Goal: Task Accomplishment & Management: Complete application form

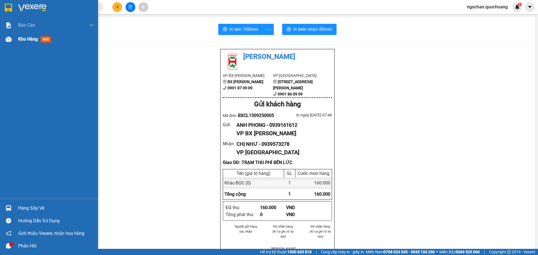
click at [8, 39] on img at bounding box center [9, 39] width 6 height 6
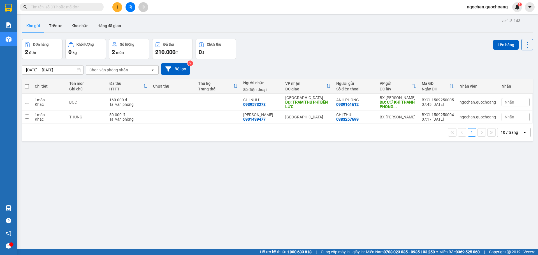
click at [27, 85] on span at bounding box center [27, 86] width 4 height 4
click at [27, 83] on input "checkbox" at bounding box center [27, 83] width 0 height 0
checkbox input "true"
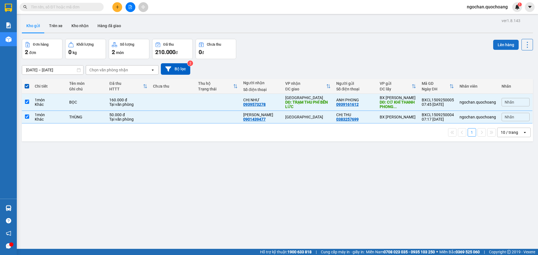
click at [508, 44] on button "Lên hàng" at bounding box center [505, 45] width 25 height 10
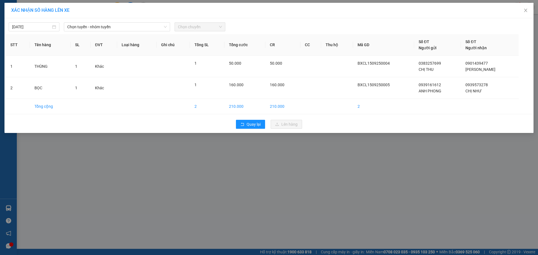
click at [165, 22] on div "[DATE] Chọn tuyến - nhóm tuyến Chọn chuyến" at bounding box center [269, 26] width 526 height 12
click at [165, 25] on icon "down" at bounding box center [165, 26] width 3 height 3
click at [165, 24] on span "Chọn tuyến - nhóm tuyến" at bounding box center [116, 27] width 99 height 8
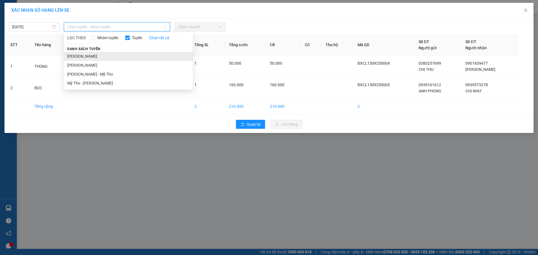
click at [129, 55] on li "[PERSON_NAME]" at bounding box center [128, 56] width 129 height 9
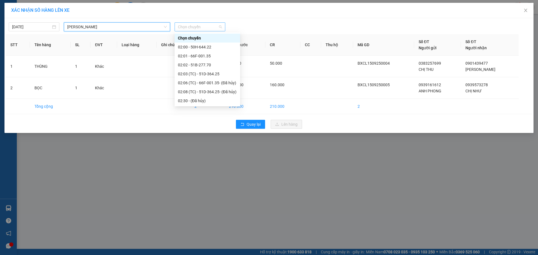
click at [220, 25] on span "Chọn chuyến" at bounding box center [200, 27] width 44 height 8
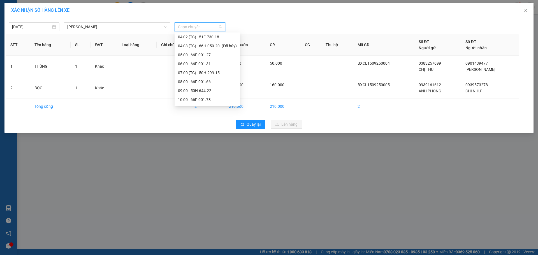
scroll to position [140, 0]
click at [204, 80] on div "08:00 - 66F-001.66" at bounding box center [207, 77] width 59 height 6
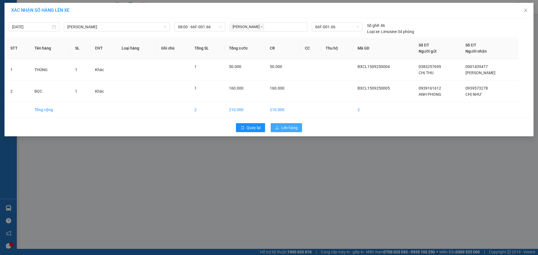
click at [287, 129] on span "Lên hàng" at bounding box center [289, 128] width 16 height 6
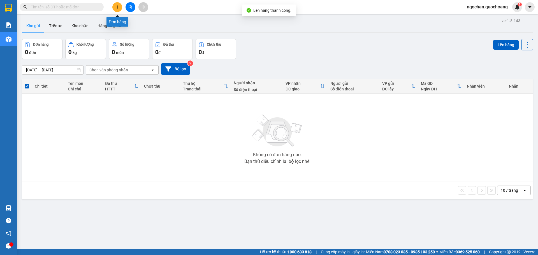
click at [116, 8] on icon "plus" at bounding box center [117, 7] width 4 height 4
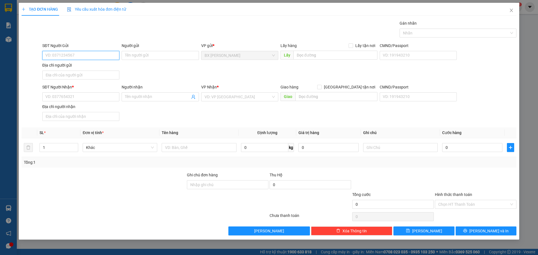
click at [108, 55] on input "SĐT Người Gửi" at bounding box center [80, 55] width 77 height 9
click at [316, 99] on input "text" at bounding box center [336, 96] width 82 height 9
click at [271, 97] on div "VD: VP [GEOGRAPHIC_DATA]" at bounding box center [239, 96] width 77 height 9
type input "BẾN XE MỸ THO"
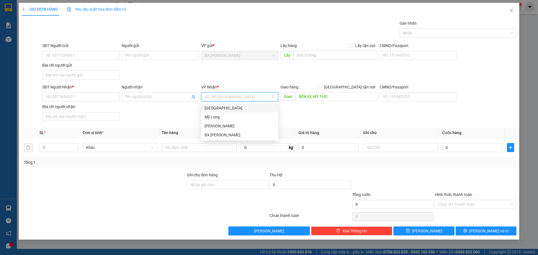
click at [229, 106] on div "[GEOGRAPHIC_DATA]" at bounding box center [239, 108] width 70 height 6
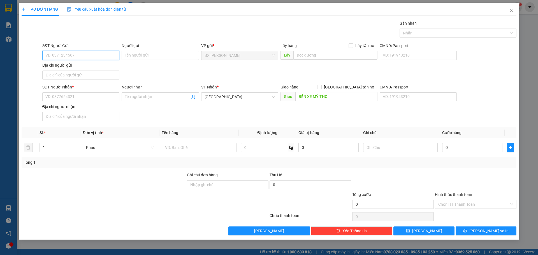
click at [87, 55] on input "SĐT Người Gửi" at bounding box center [80, 55] width 77 height 9
type input "0974522974"
click at [142, 57] on input "Người gửi" at bounding box center [160, 55] width 77 height 9
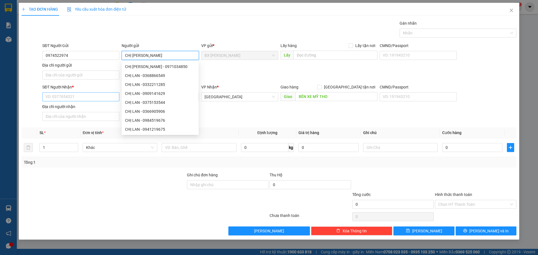
type input "CHỊ [PERSON_NAME]"
click at [73, 97] on input "SĐT Người Nhận *" at bounding box center [80, 96] width 77 height 9
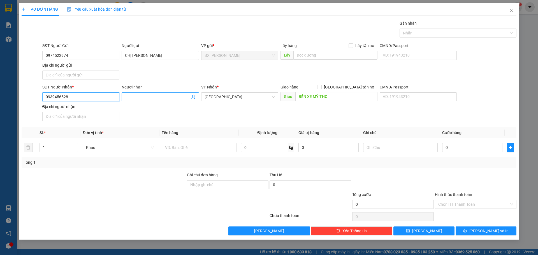
type input "0939456528"
click at [140, 97] on input "Người nhận" at bounding box center [157, 97] width 65 height 6
type input "ANH TÍ HON"
click at [186, 148] on input "text" at bounding box center [199, 147] width 74 height 9
type input "G"
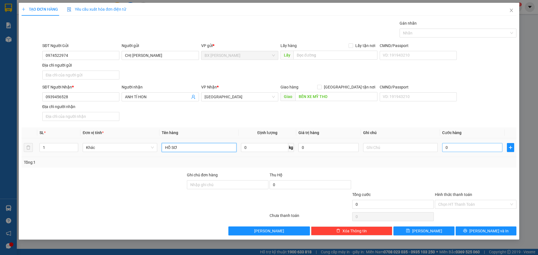
type input "HỒ SƠ"
click at [461, 146] on input "0" at bounding box center [472, 147] width 60 height 9
type input "3"
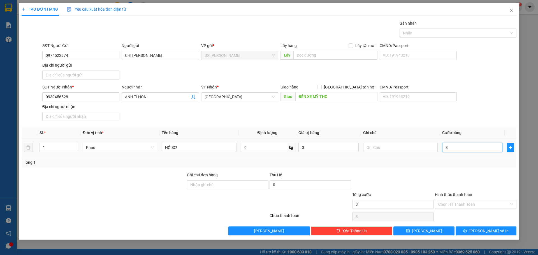
type input "30"
type input "300"
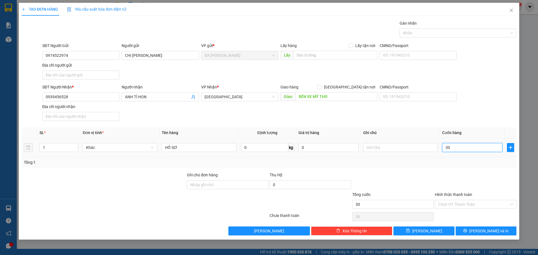
type input "300"
type input "3.000"
type input "30.000"
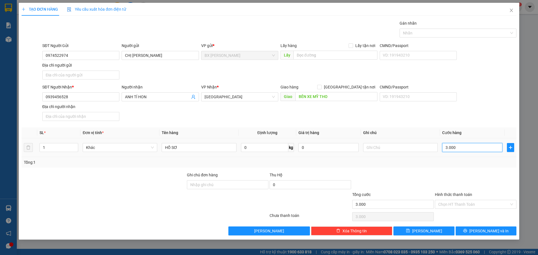
type input "30.000"
click at [510, 204] on div "Chọn HT Thanh Toán" at bounding box center [475, 204] width 81 height 9
type input "30.000"
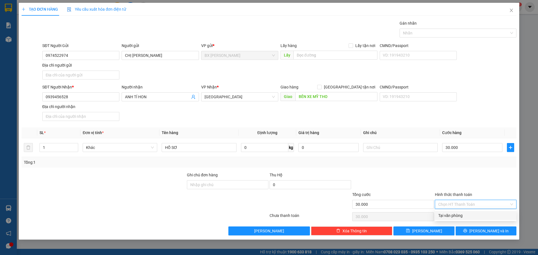
click at [492, 216] on div "Tại văn phòng" at bounding box center [475, 216] width 75 height 6
type input "0"
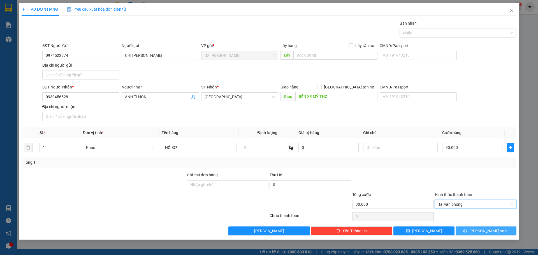
click at [496, 231] on span "[PERSON_NAME] và In" at bounding box center [488, 231] width 39 height 6
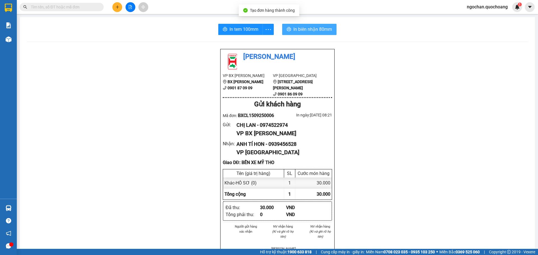
click at [304, 29] on span "In biên nhận 80mm" at bounding box center [312, 29] width 39 height 7
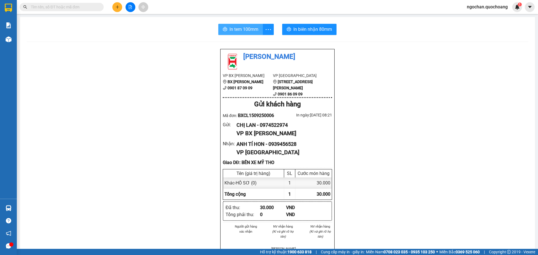
click at [249, 30] on span "In tem 100mm" at bounding box center [243, 29] width 29 height 7
click at [239, 32] on span "In tem 100mm" at bounding box center [243, 29] width 29 height 7
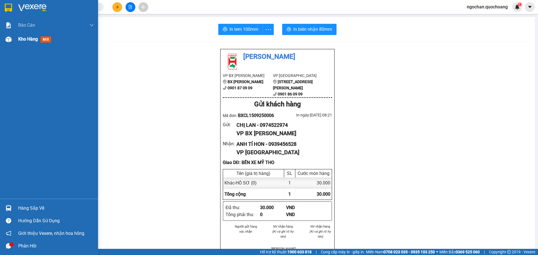
click at [7, 41] on img at bounding box center [9, 39] width 6 height 6
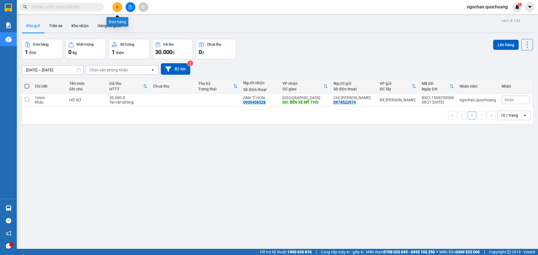
click at [116, 7] on icon "plus" at bounding box center [117, 7] width 4 height 4
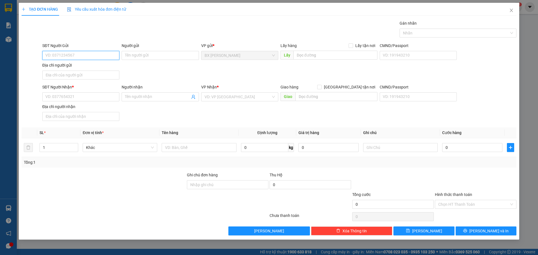
click at [75, 55] on input "SĐT Người Gửi" at bounding box center [80, 55] width 77 height 9
type input "0977912628"
click at [93, 68] on div "0977912628 - LY" at bounding box center [81, 67] width 70 height 6
type input "LY"
type input "0977912628"
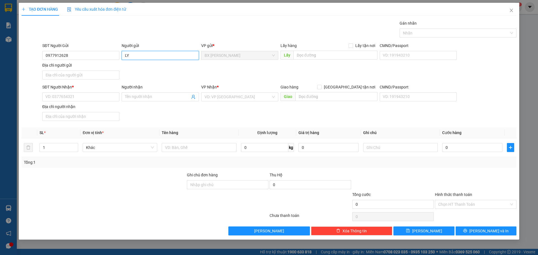
click at [123, 55] on input "LY" at bounding box center [160, 55] width 77 height 9
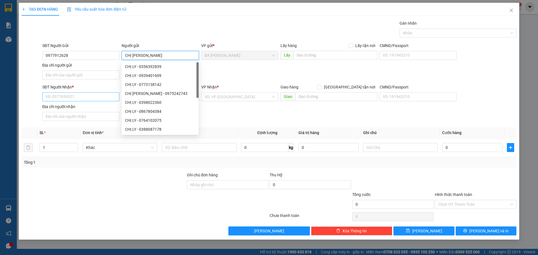
type input "CHỊ [PERSON_NAME]"
click at [94, 99] on input "SĐT Người Nhận *" at bounding box center [80, 96] width 77 height 9
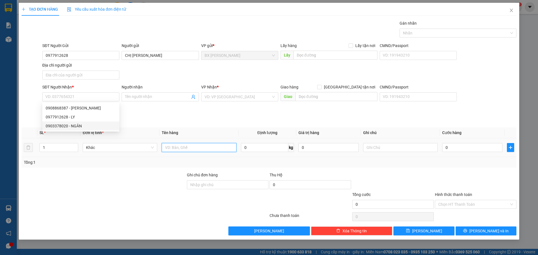
click at [180, 146] on input "text" at bounding box center [199, 147] width 74 height 9
type input "THÙNG"
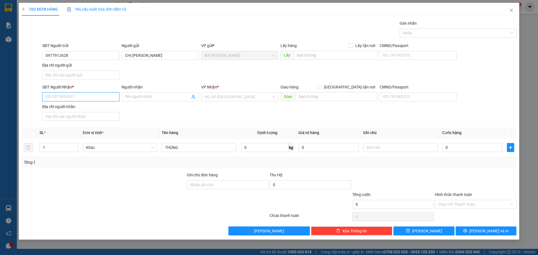
click at [83, 97] on input "SĐT Người Nhận *" at bounding box center [80, 96] width 77 height 9
type input "0903881032"
click at [139, 97] on input "Người nhận" at bounding box center [157, 97] width 65 height 6
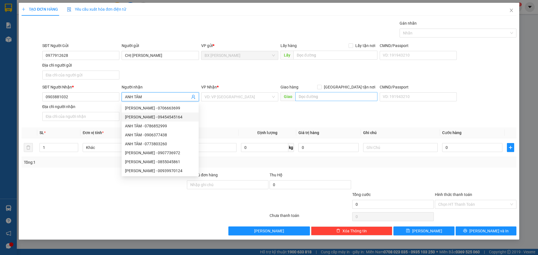
type input "ANH TÂM"
click at [314, 96] on input "text" at bounding box center [336, 96] width 82 height 9
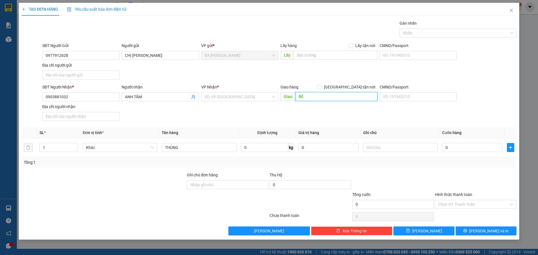
type input "B"
click at [271, 97] on div "VD: VP [GEOGRAPHIC_DATA]" at bounding box center [239, 96] width 77 height 9
type input "BXMT"
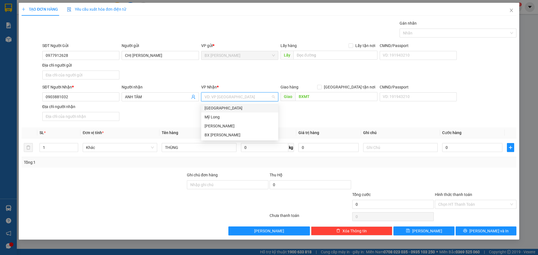
click at [234, 108] on div "[GEOGRAPHIC_DATA]" at bounding box center [239, 108] width 70 height 6
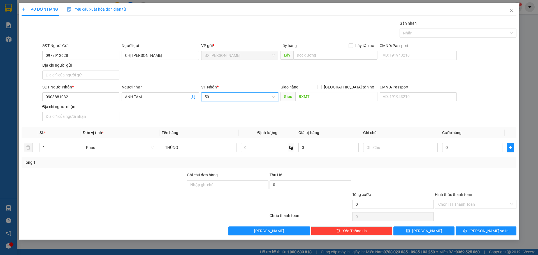
type input "5"
click at [274, 97] on span "[GEOGRAPHIC_DATA]" at bounding box center [239, 97] width 70 height 8
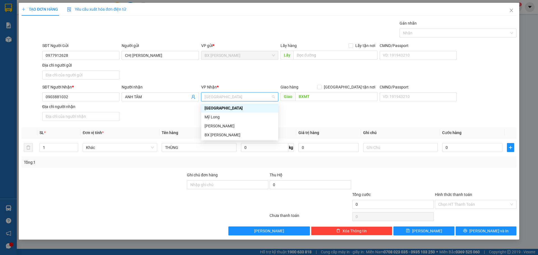
click at [244, 108] on div "[GEOGRAPHIC_DATA]" at bounding box center [239, 108] width 70 height 6
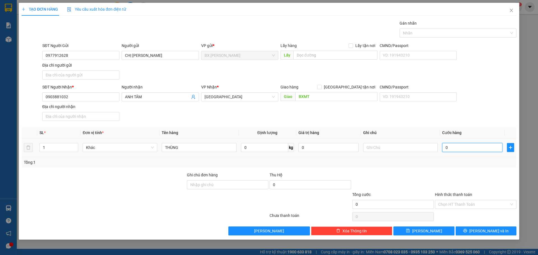
click at [456, 149] on input "0" at bounding box center [472, 147] width 60 height 9
type input "5"
type input "50"
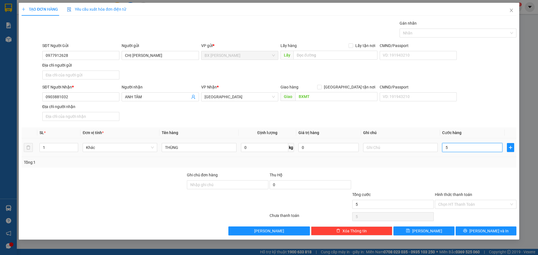
type input "50"
type input "500"
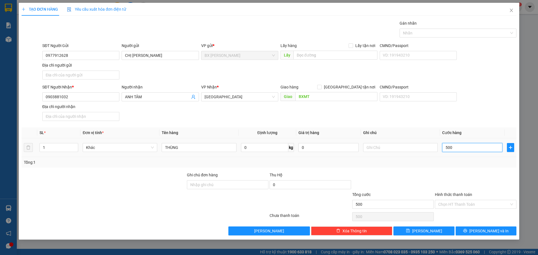
type input "5.000"
type input "50.000"
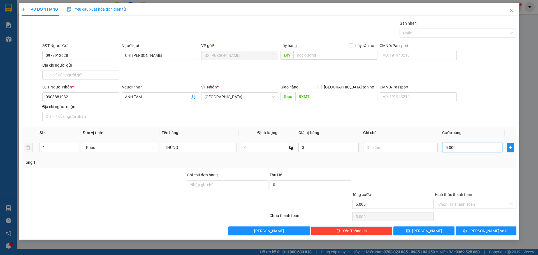
type input "50.000"
click at [509, 204] on div "Chọn HT Thanh Toán" at bounding box center [475, 204] width 81 height 9
type input "50.000"
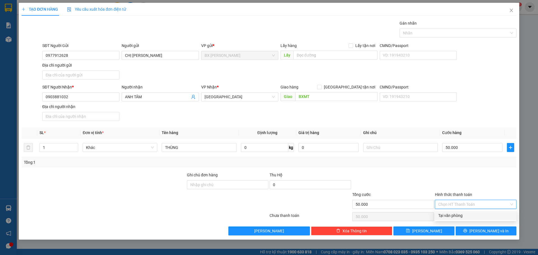
click at [487, 220] on div "Tại văn phòng" at bounding box center [475, 215] width 81 height 9
type input "0"
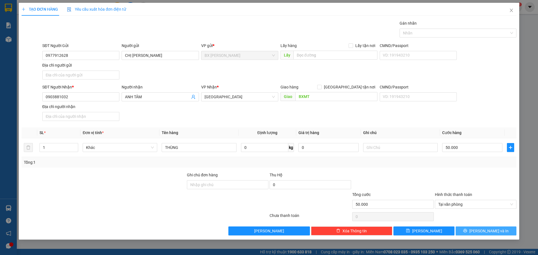
click at [503, 230] on button "[PERSON_NAME] và In" at bounding box center [485, 231] width 61 height 9
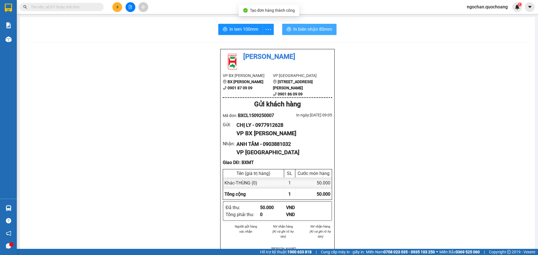
click at [300, 29] on span "In biên nhận 80mm" at bounding box center [312, 29] width 39 height 7
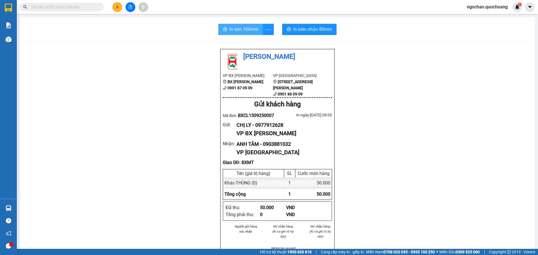
click at [248, 31] on span "In tem 100mm" at bounding box center [243, 29] width 29 height 7
click at [250, 29] on span "In tem 100mm" at bounding box center [243, 29] width 29 height 7
click at [239, 26] on span "In tem 100mm" at bounding box center [243, 29] width 29 height 7
